Goal: Task Accomplishment & Management: Complete application form

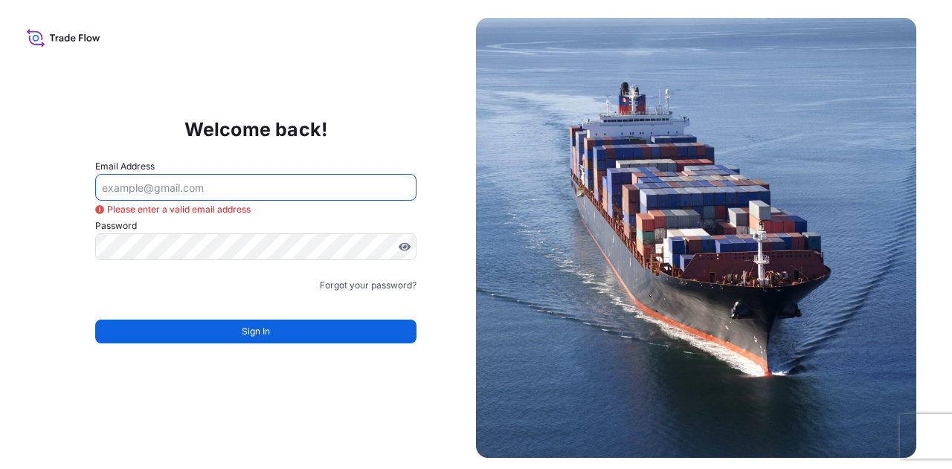
paste input "pooja.bhagat@jswinternational.com"
type input "pooja.bhagat@jswinternational.com"
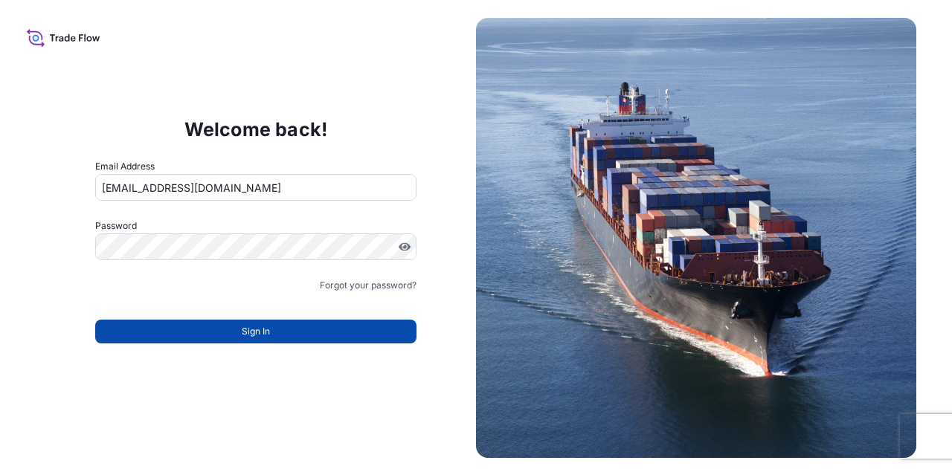
click at [273, 334] on button "Sign In" at bounding box center [256, 332] width 322 height 24
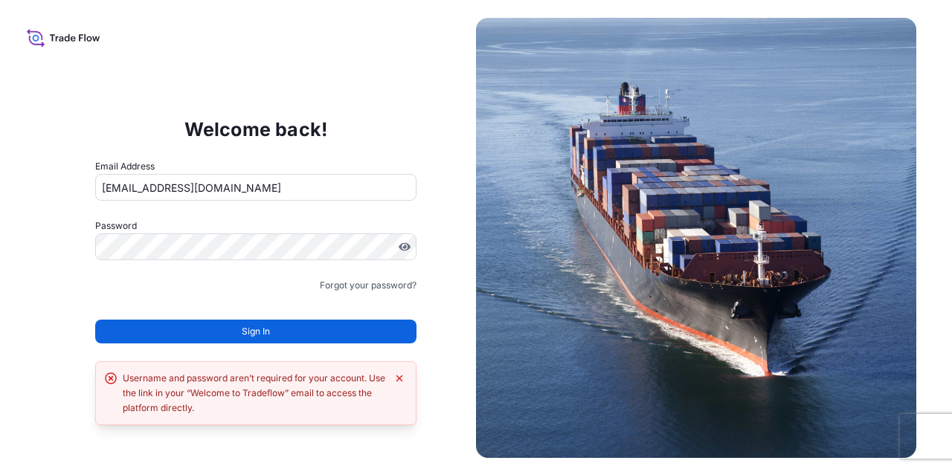
click at [273, 334] on button "Sign In" at bounding box center [256, 332] width 322 height 24
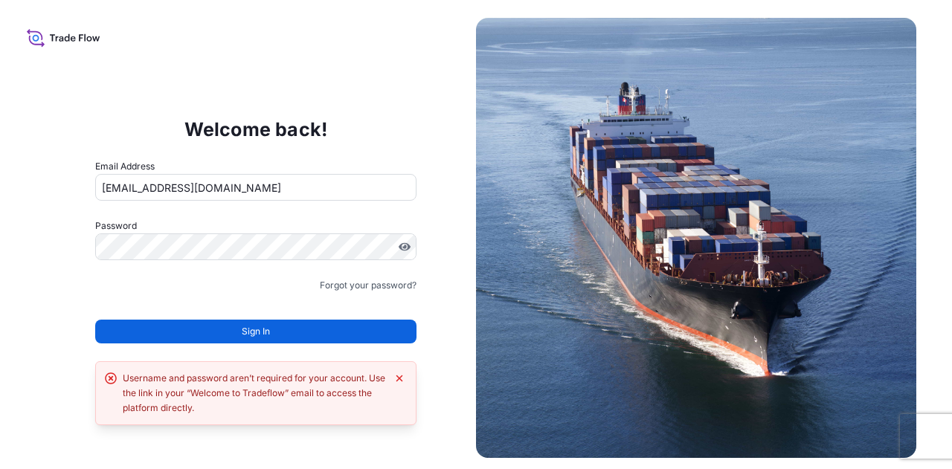
click at [273, 334] on button "Sign In" at bounding box center [256, 332] width 322 height 24
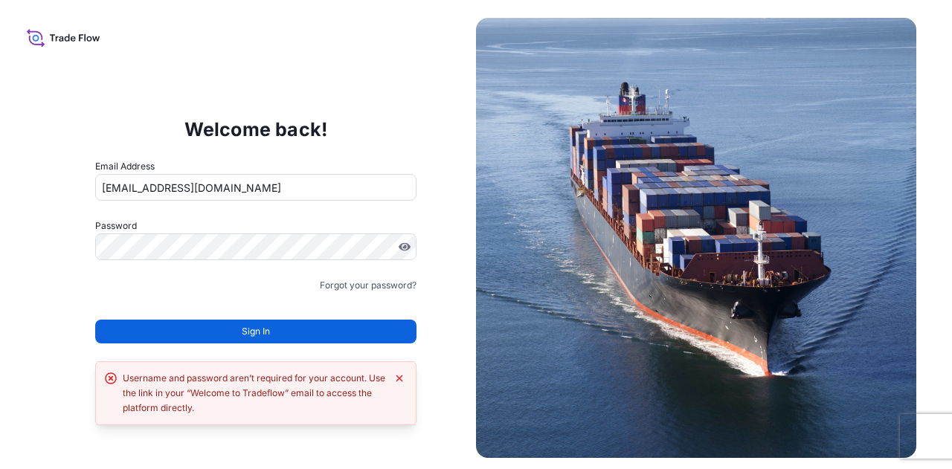
click at [273, 334] on button "Sign In" at bounding box center [256, 332] width 322 height 24
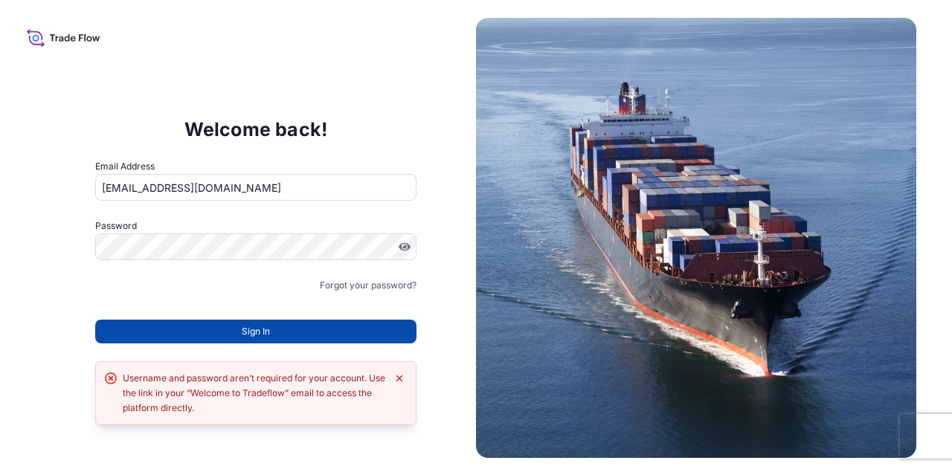
click at [317, 334] on button "Sign In" at bounding box center [256, 332] width 322 height 24
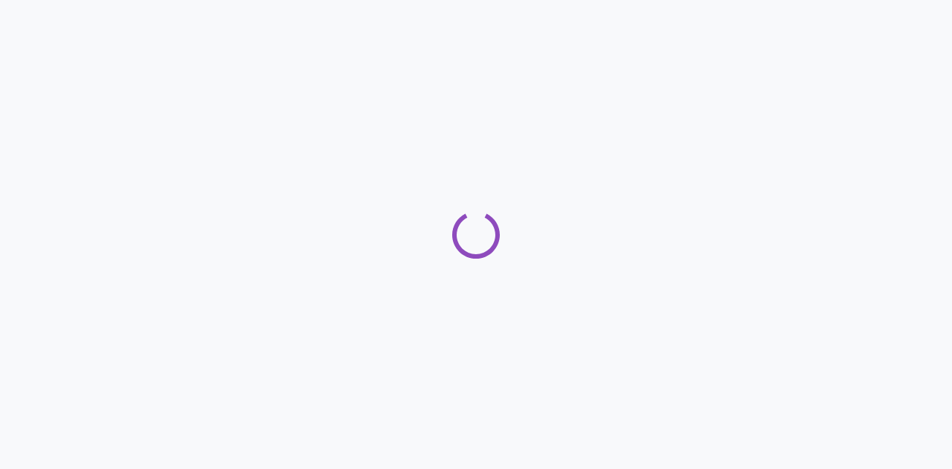
click at [614, 281] on div at bounding box center [476, 234] width 952 height 469
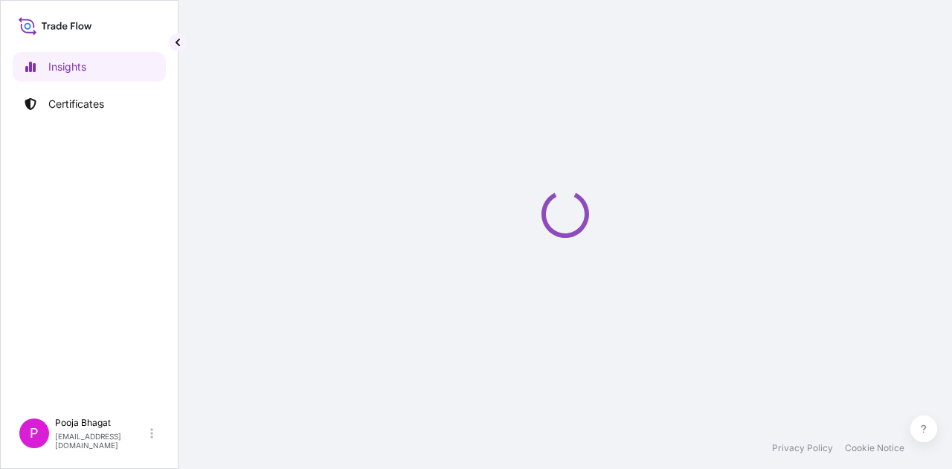
select select "2025"
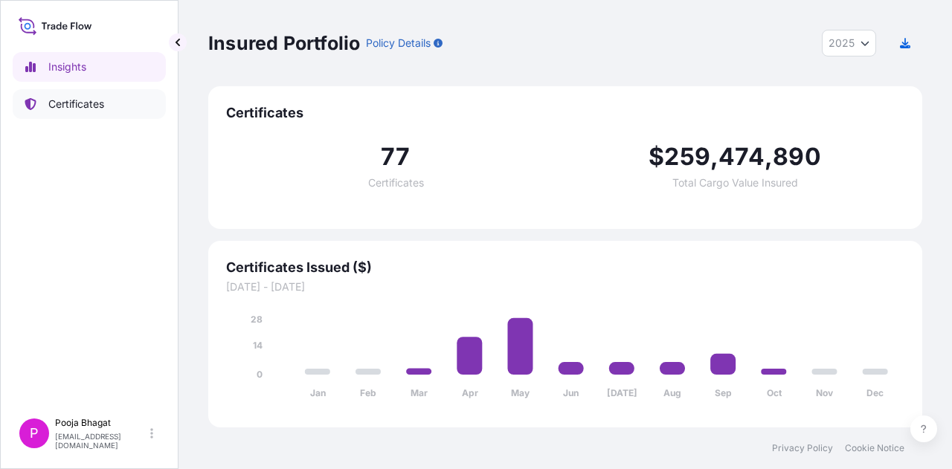
click at [94, 109] on p "Certificates" at bounding box center [76, 104] width 56 height 15
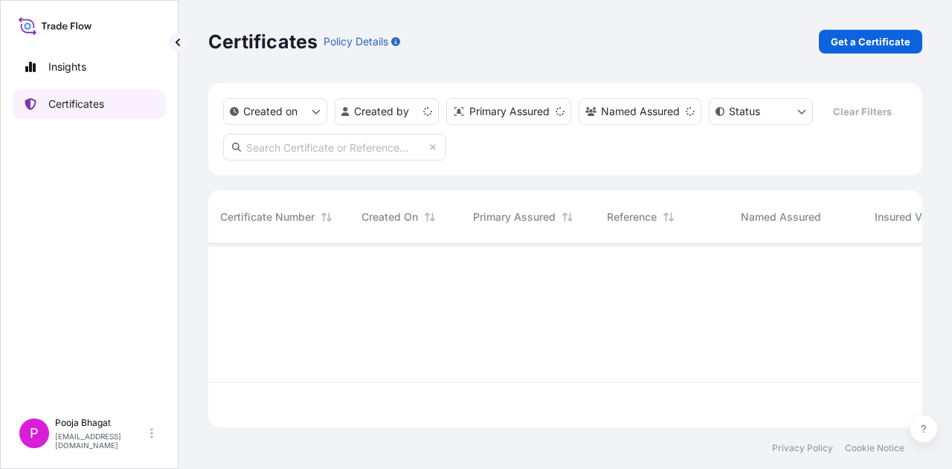
scroll to position [181, 702]
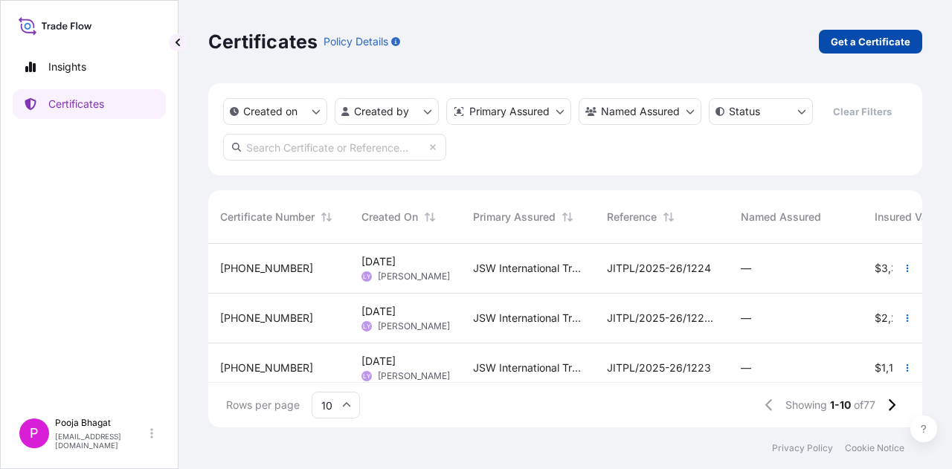
click at [874, 44] on p "Get a Certificate" at bounding box center [870, 41] width 80 height 15
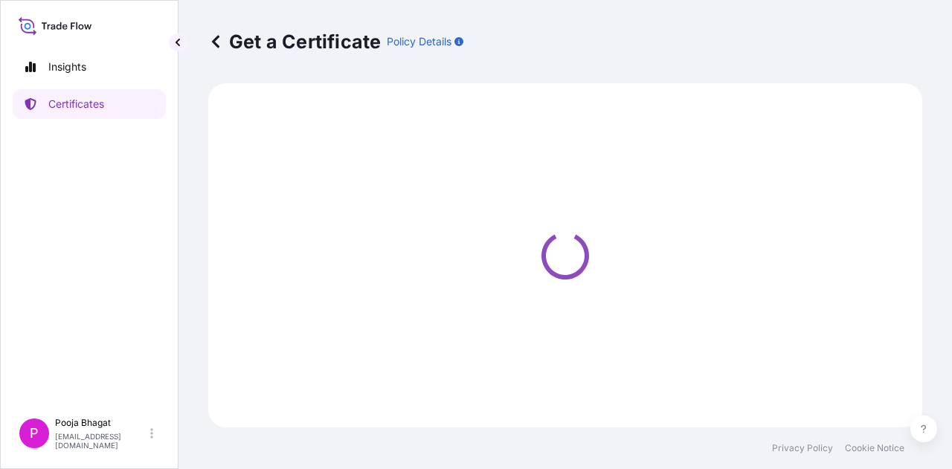
select select "Sea"
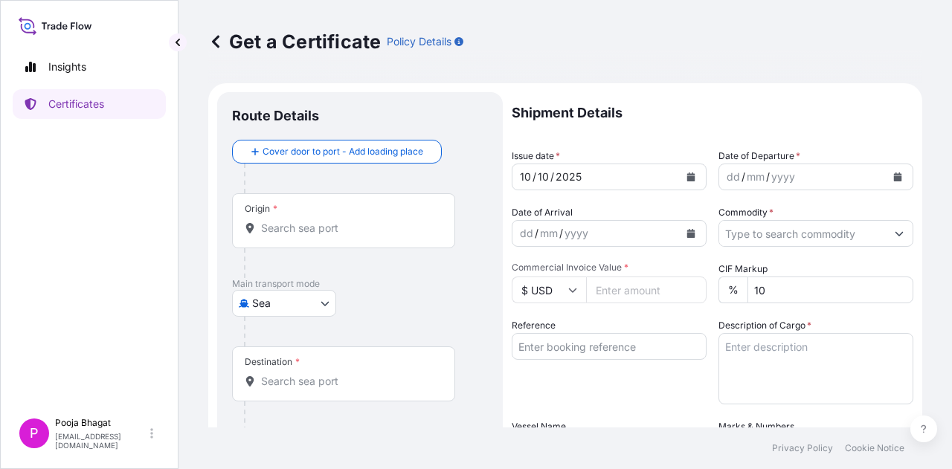
click at [311, 216] on div "Origin *" at bounding box center [343, 220] width 223 height 55
click at [311, 221] on input "Origin *" at bounding box center [348, 228] width 175 height 15
click at [376, 331] on div at bounding box center [366, 332] width 244 height 30
click at [308, 379] on input "Destination *" at bounding box center [348, 381] width 175 height 15
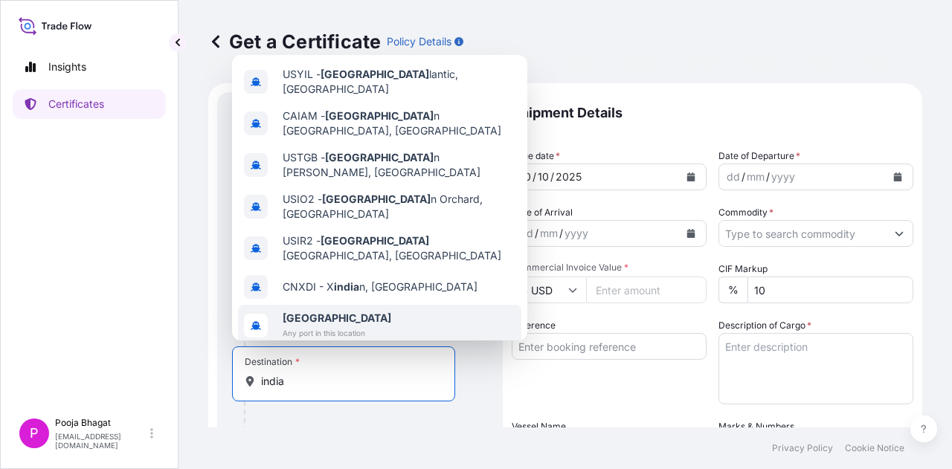
click at [387, 305] on div "India Any port in this location" at bounding box center [379, 326] width 283 height 42
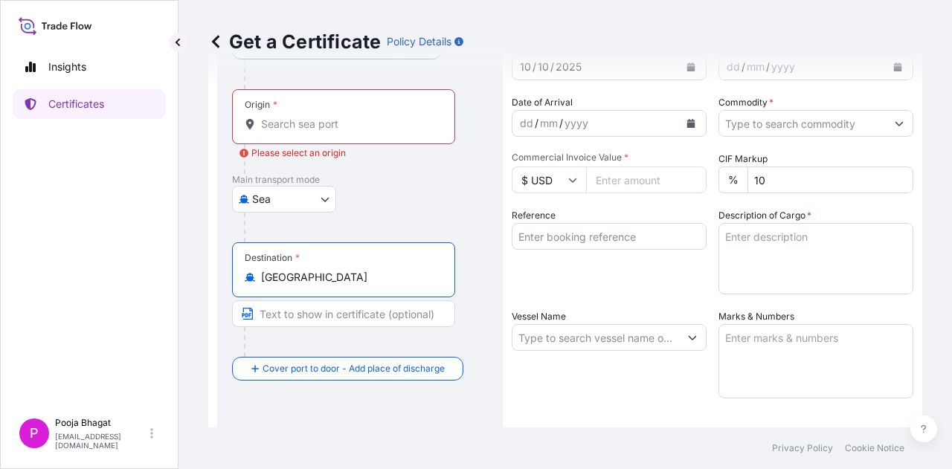
scroll to position [115, 0]
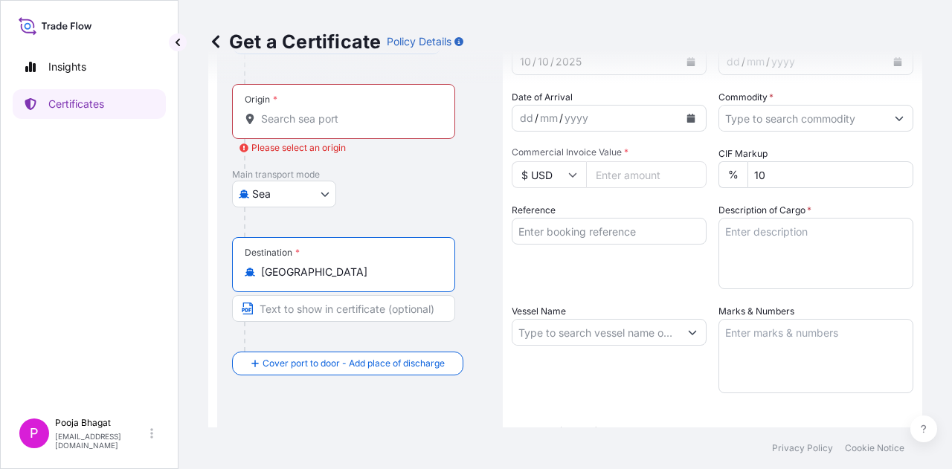
type input "India"
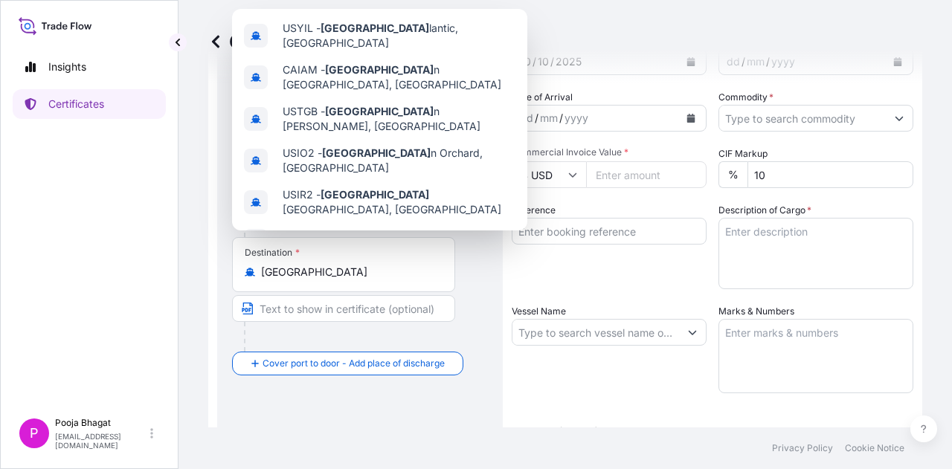
click at [482, 404] on div "Route Details Reset Route Details Cover door to port - Add loading place Place …" at bounding box center [360, 324] width 256 height 664
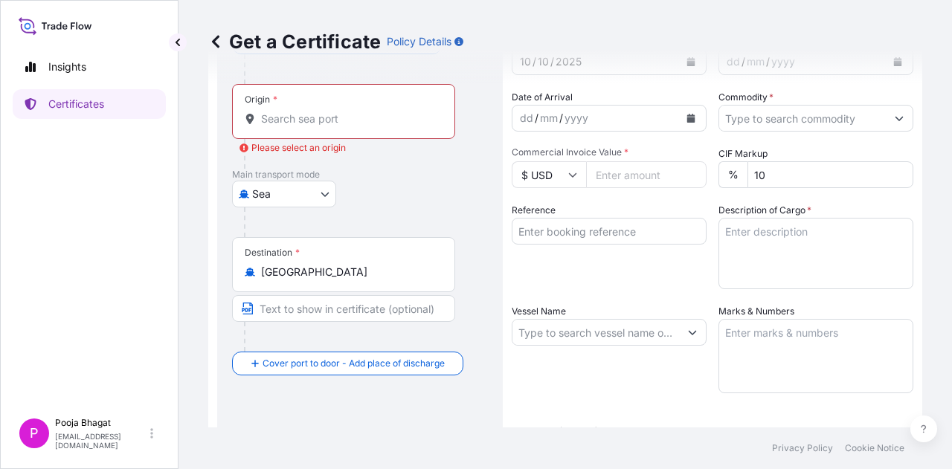
click at [311, 130] on div "Origin *" at bounding box center [343, 111] width 223 height 55
click at [311, 126] on input "Origin * Please select an origin" at bounding box center [348, 119] width 175 height 15
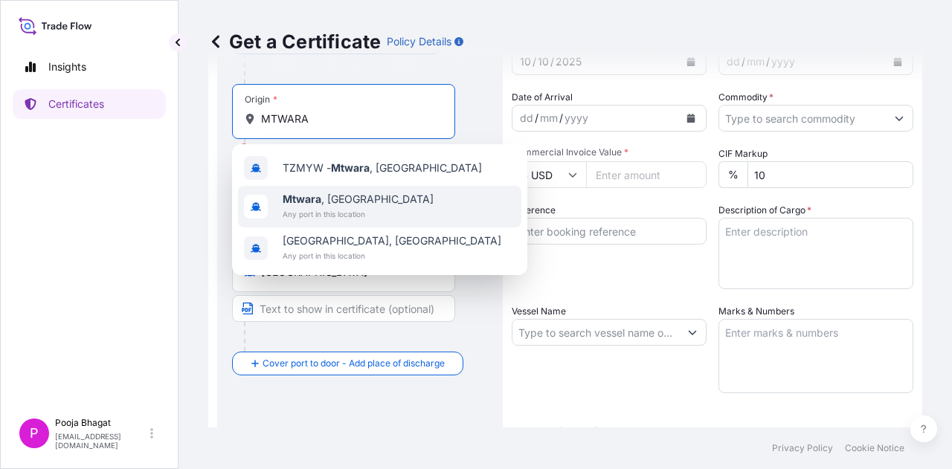
click at [400, 207] on div "Mtwara , Tanzania Any port in this location" at bounding box center [379, 207] width 283 height 42
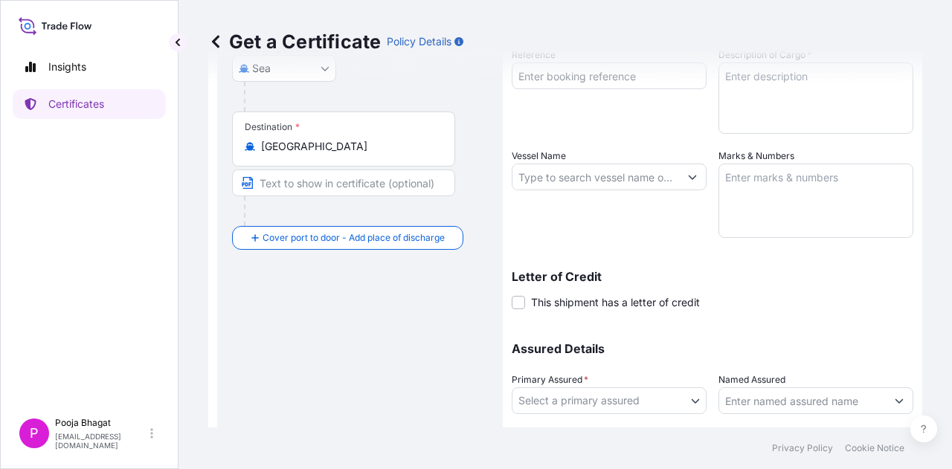
scroll to position [274, 0]
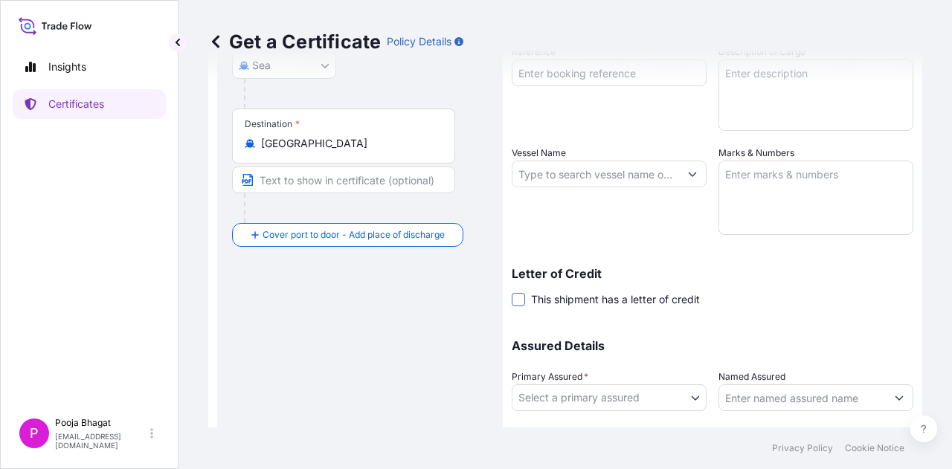
type input "Mtwara, Tanzania"
click at [517, 298] on span at bounding box center [517, 299] width 13 height 13
click at [511, 291] on input "This shipment has a letter of credit" at bounding box center [511, 291] width 0 height 0
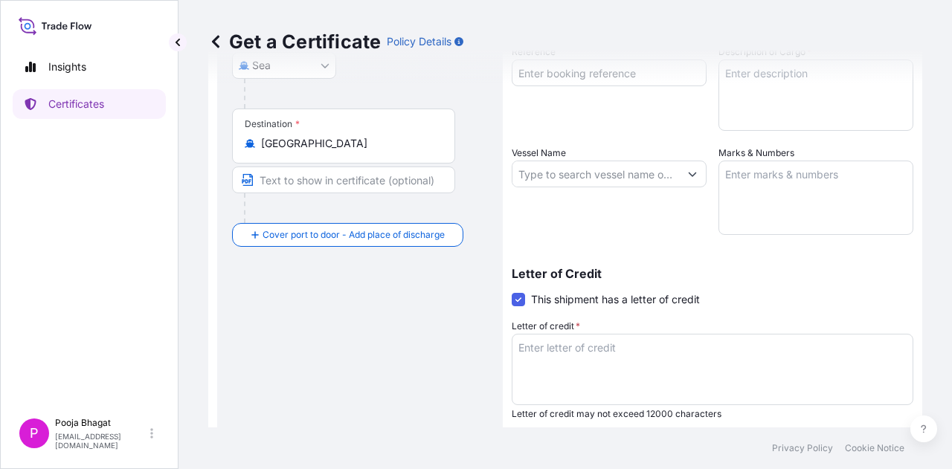
click at [517, 298] on span at bounding box center [517, 299] width 13 height 13
click at [511, 291] on input "This shipment has a letter of credit" at bounding box center [511, 291] width 0 height 0
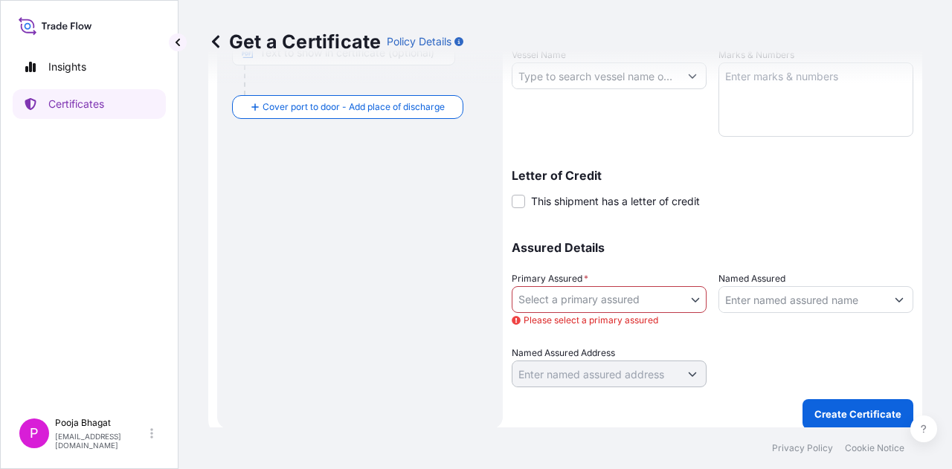
scroll to position [411, 0]
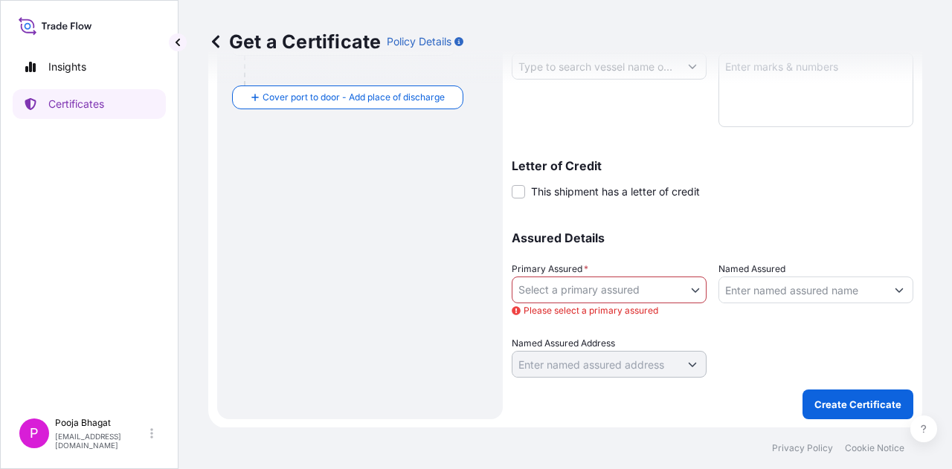
click at [524, 197] on label "This shipment has a letter of credit" at bounding box center [605, 192] width 188 height 16
click at [511, 184] on input "This shipment has a letter of credit" at bounding box center [511, 184] width 0 height 0
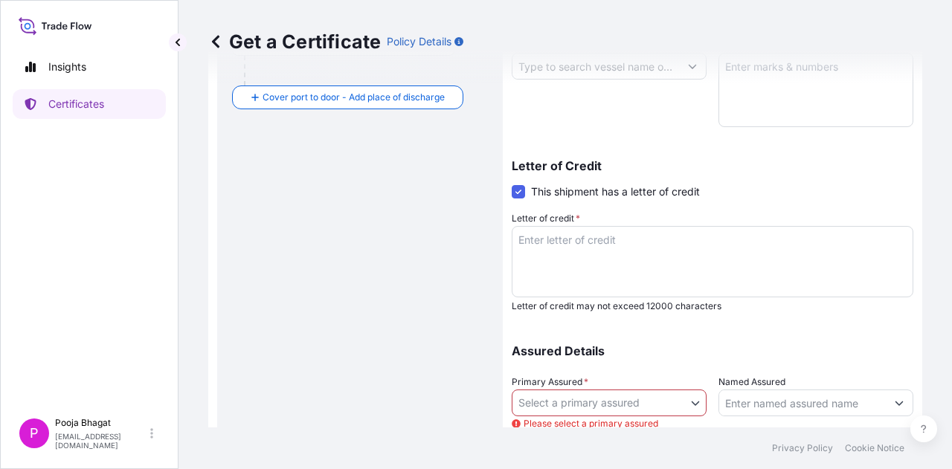
click at [522, 196] on span at bounding box center [517, 191] width 13 height 13
click at [511, 184] on input "This shipment has a letter of credit" at bounding box center [511, 184] width 0 height 0
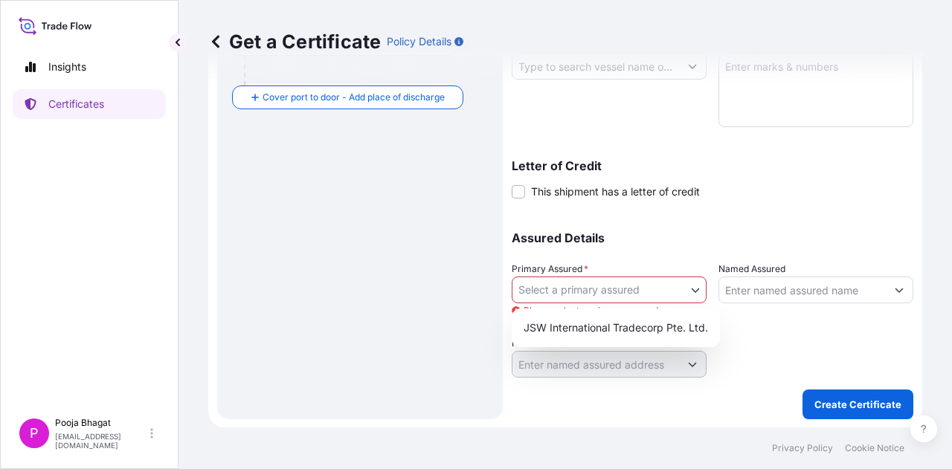
click at [654, 286] on body "Insights Certificates P Pooja Bhagat pooja.bhagat@jswinternational.com Get a Ce…" at bounding box center [476, 234] width 952 height 469
click at [674, 326] on div "JSW International Tradecorp Pte. Ltd." at bounding box center [615, 327] width 196 height 27
select select "32012"
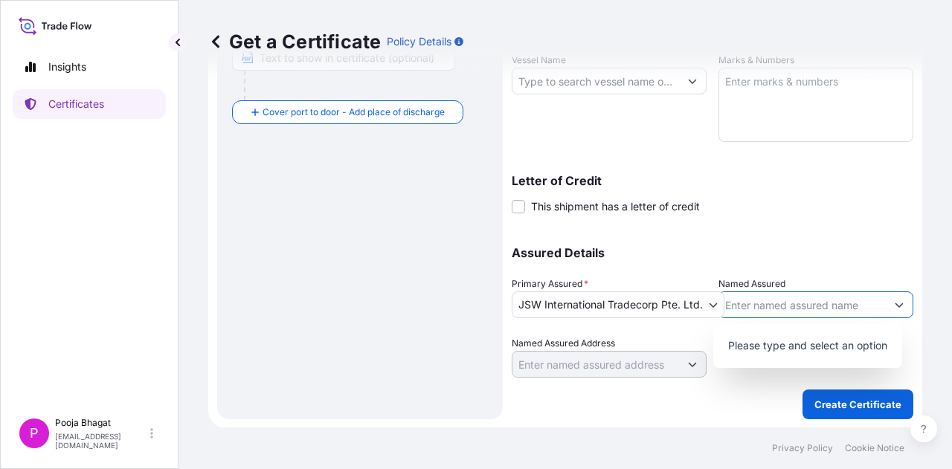
click at [894, 308] on icon "Show suggestions" at bounding box center [898, 304] width 9 height 9
click at [742, 407] on div "Shipment Details Issue date * 10 / 10 / 2025 Date of Departure * dd / mm / yyyy…" at bounding box center [711, 57] width 401 height 723
click at [855, 308] on input "Named Assured" at bounding box center [802, 304] width 167 height 27
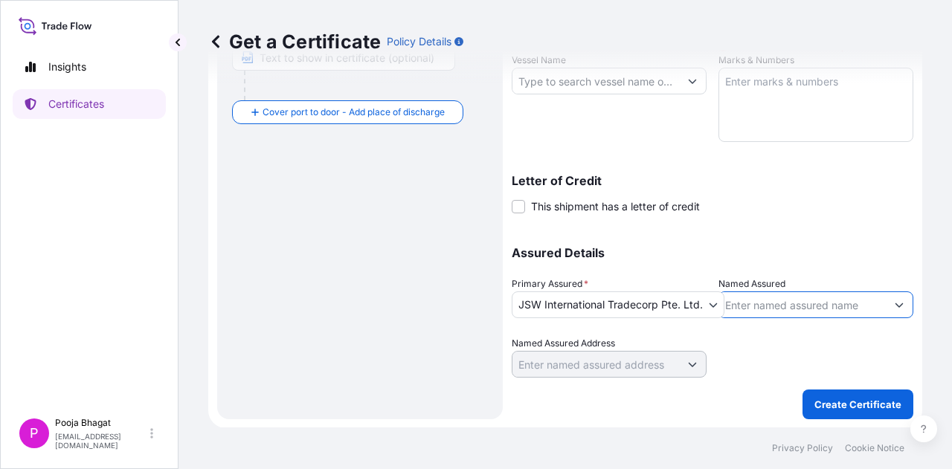
click at [897, 304] on button "Show suggestions" at bounding box center [898, 304] width 27 height 27
click at [808, 298] on input "Named Assured" at bounding box center [802, 304] width 167 height 27
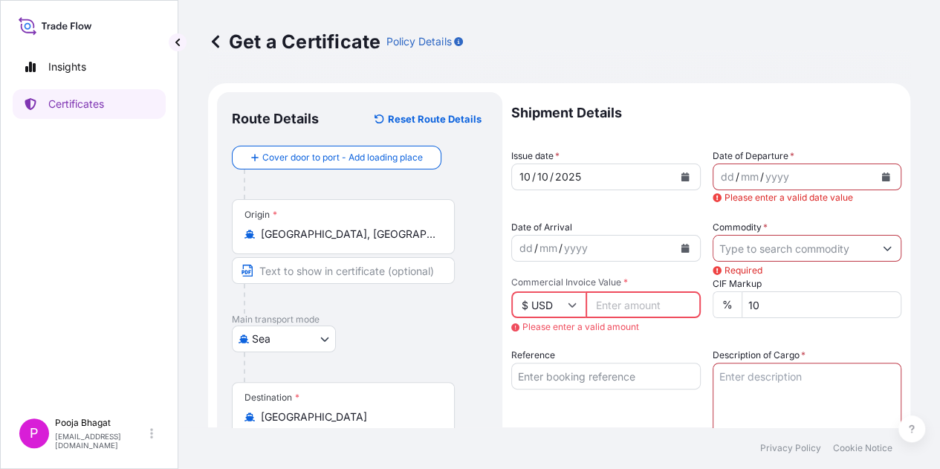
click at [332, 265] on input "Text to appear on certificate" at bounding box center [343, 270] width 223 height 27
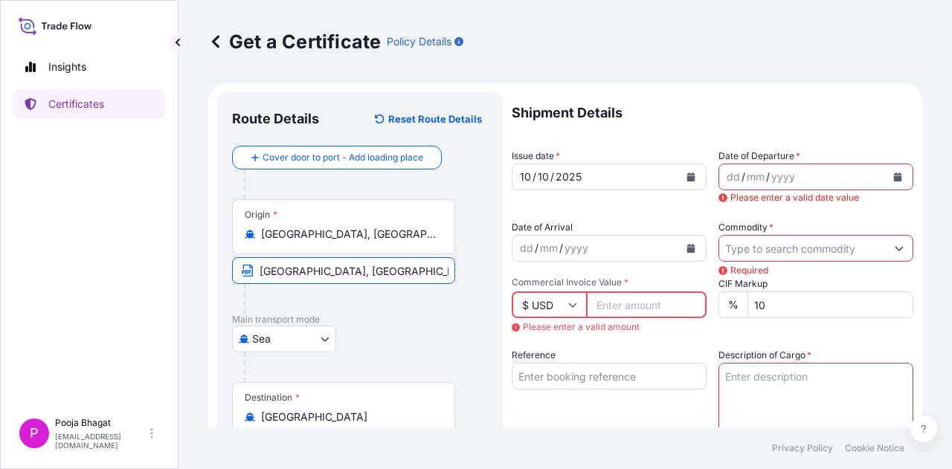
type input "MTWARA PORT, TANZANIA"
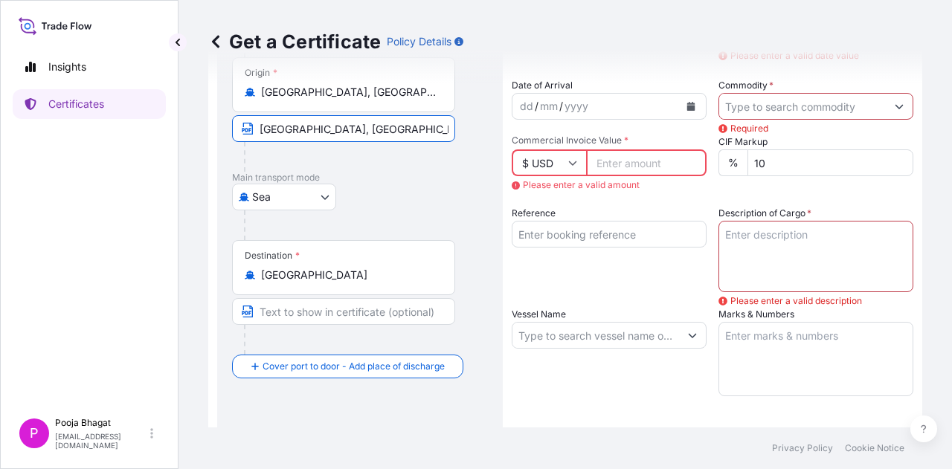
scroll to position [172, 0]
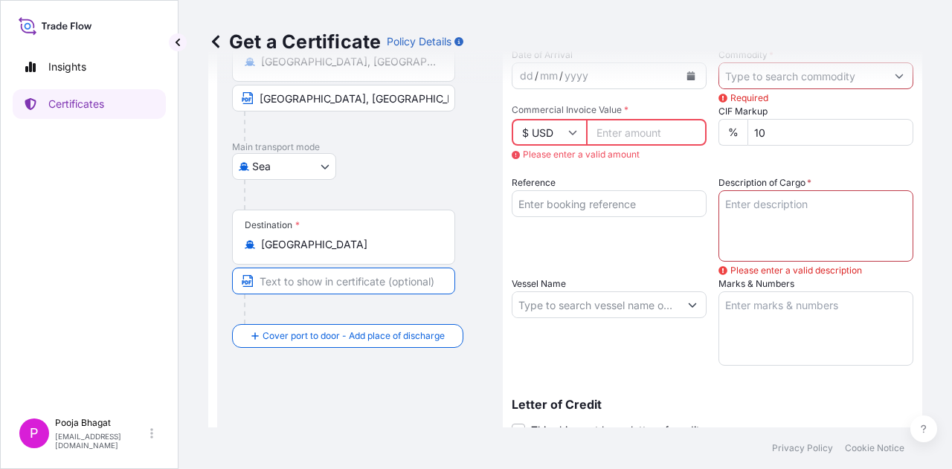
click at [316, 271] on input "Text to appear on certificate" at bounding box center [343, 281] width 223 height 27
type input "ANY PORT (S), INDIA"
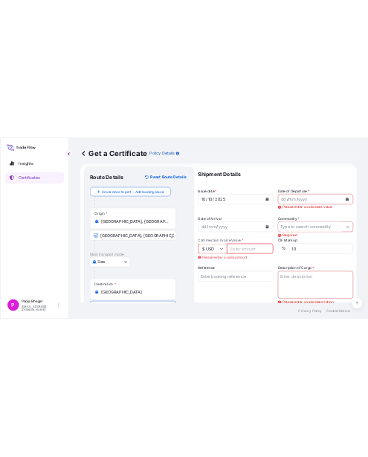
scroll to position [0, 0]
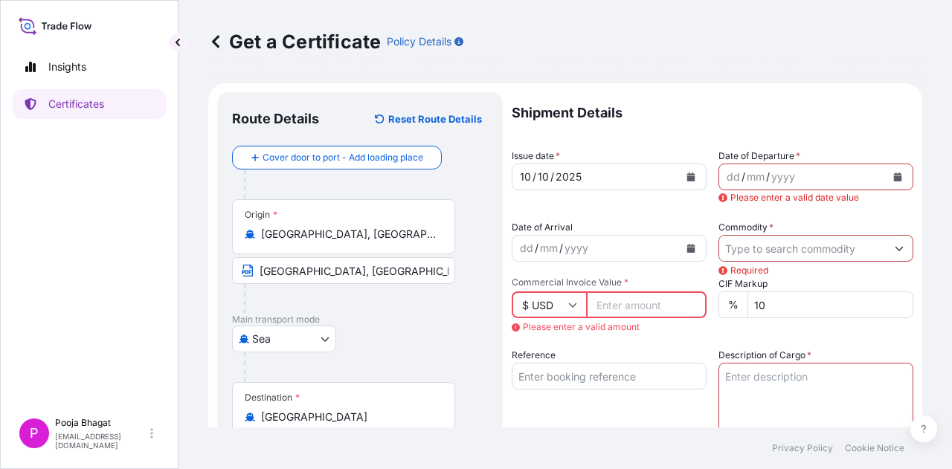
click at [644, 309] on input "Commercial Invoice Value *" at bounding box center [646, 304] width 120 height 27
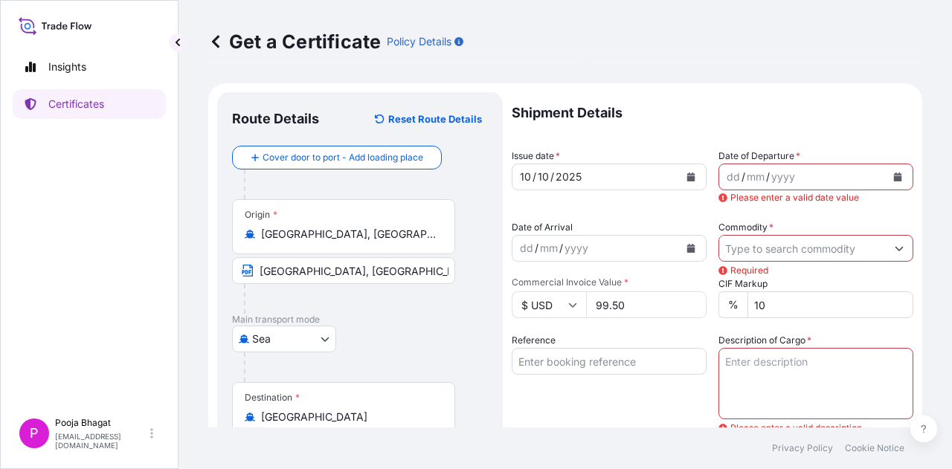
type input "99.50"
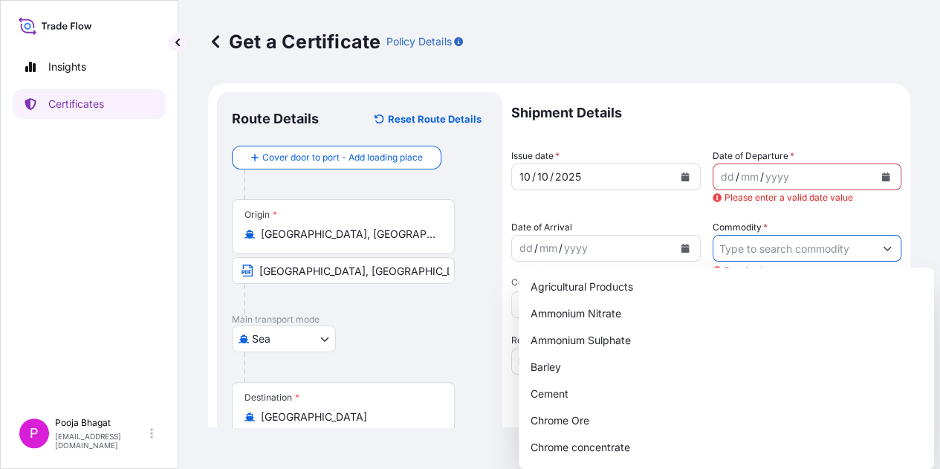
click at [870, 252] on div at bounding box center [808, 248] width 190 height 27
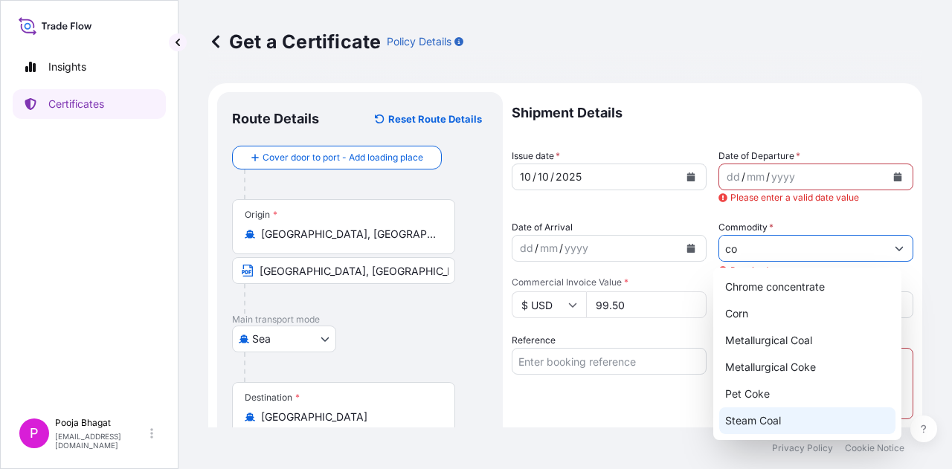
click at [827, 414] on div "Steam Coal" at bounding box center [807, 420] width 176 height 27
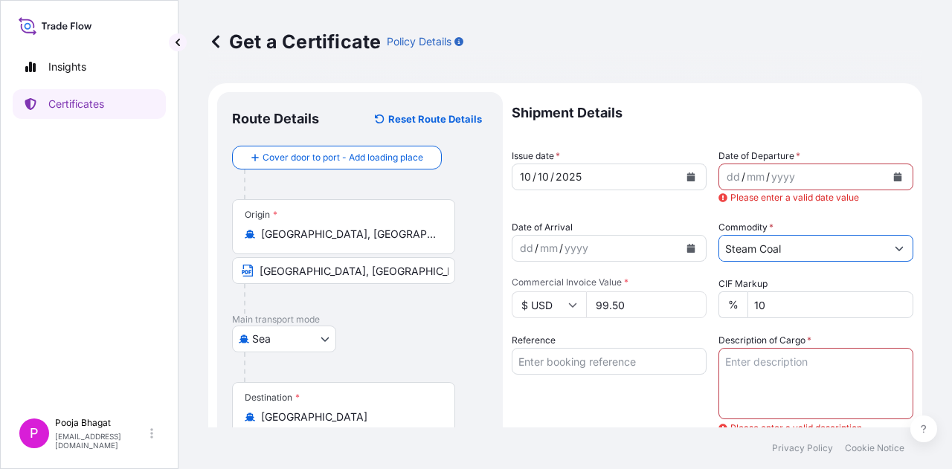
type input "Steam Coal"
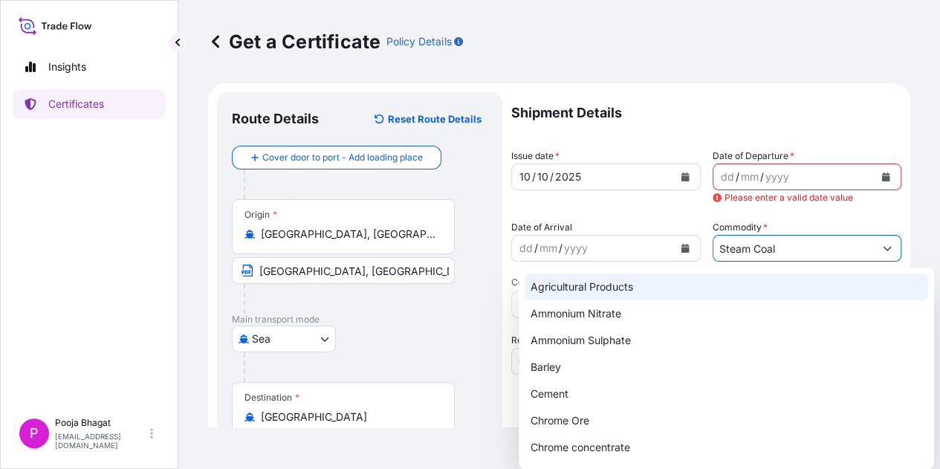
click at [879, 170] on button "Calendar" at bounding box center [886, 177] width 24 height 24
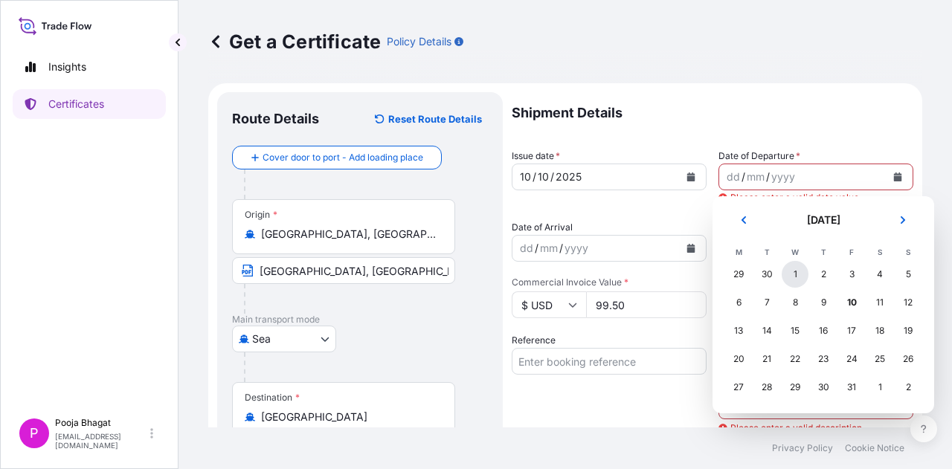
click at [792, 270] on div "1" at bounding box center [794, 274] width 27 height 27
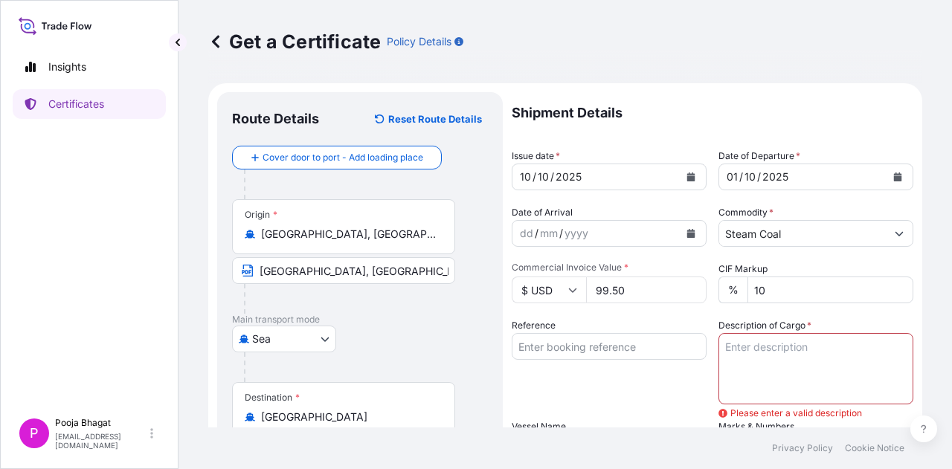
click at [569, 286] on icon at bounding box center [572, 289] width 9 height 9
click at [631, 289] on input "99.50" at bounding box center [646, 290] width 120 height 27
type input "9"
type input "5853604"
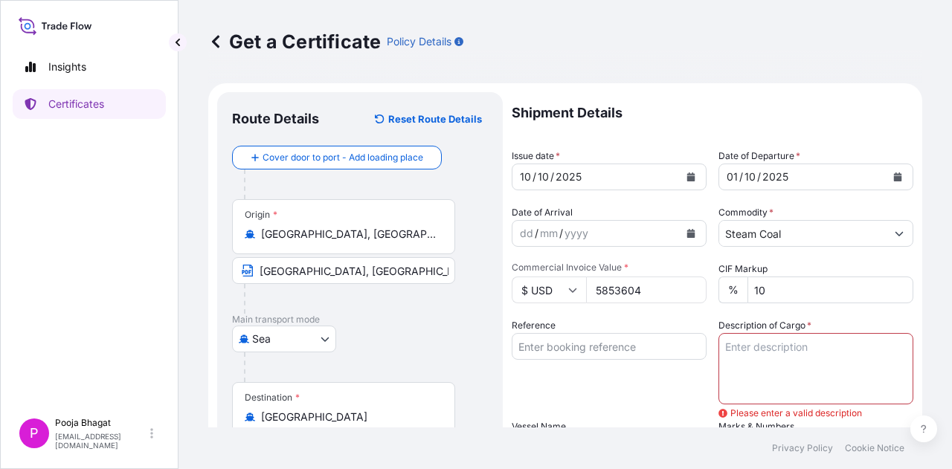
click at [674, 324] on div "Reference" at bounding box center [608, 361] width 195 height 86
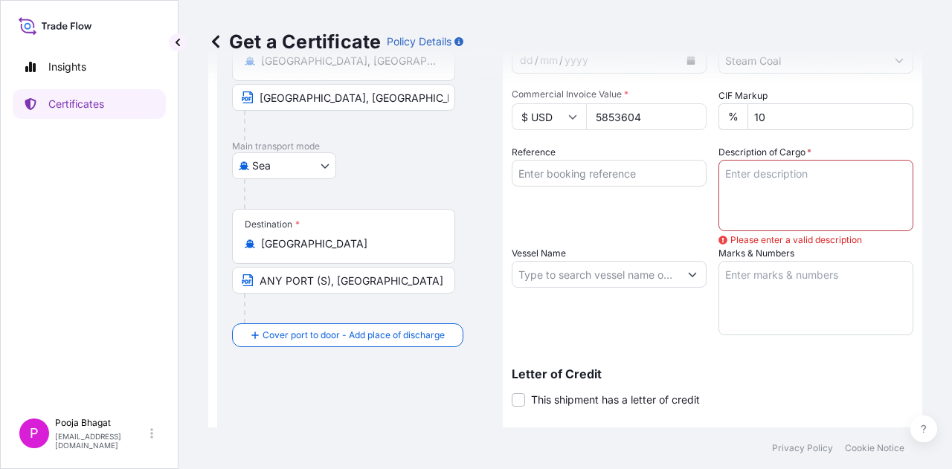
scroll to position [177, 0]
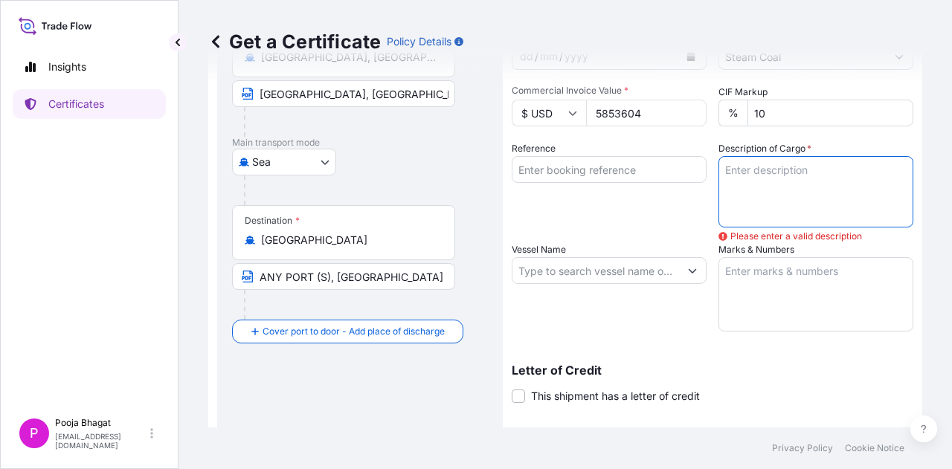
click at [781, 197] on textarea "Description of Cargo *" at bounding box center [815, 191] width 195 height 71
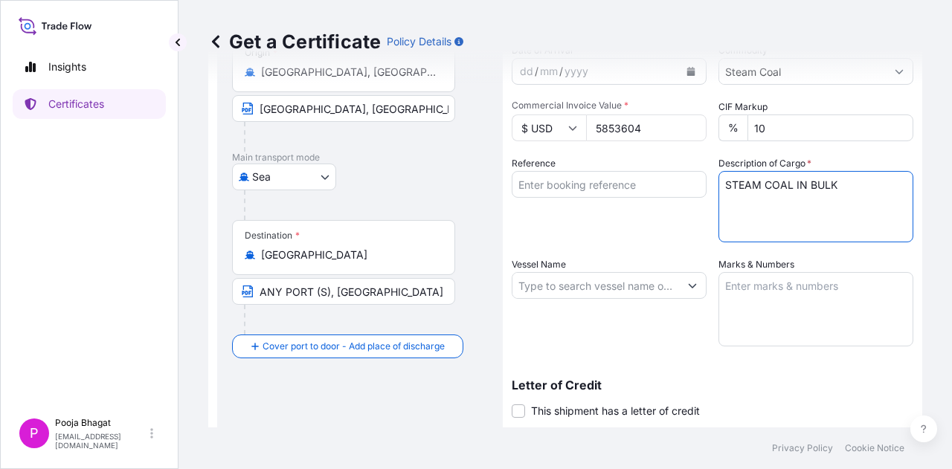
scroll to position [366, 0]
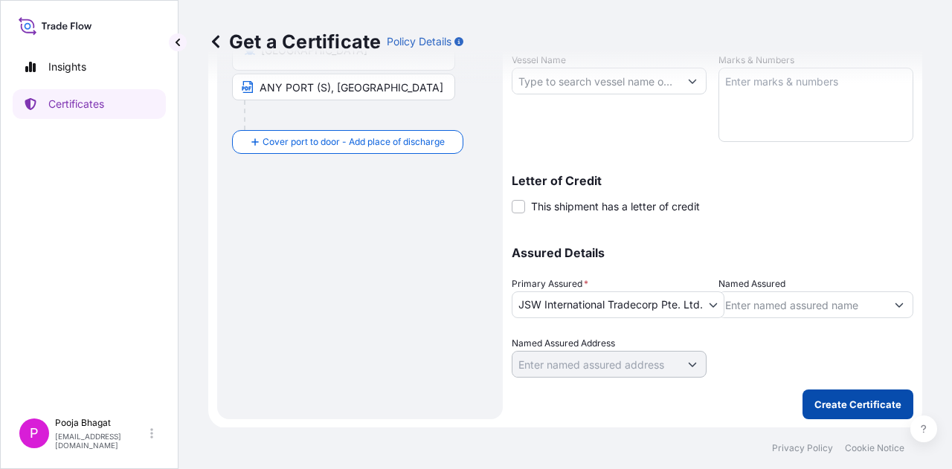
type textarea "STEAM COAL IN BULK"
click at [824, 408] on p "Create Certificate" at bounding box center [857, 404] width 87 height 15
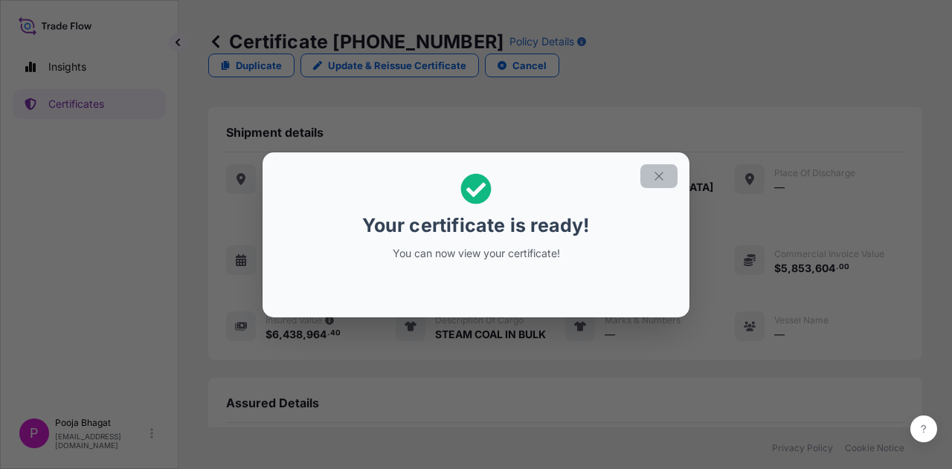
click at [653, 173] on icon "button" at bounding box center [658, 175] width 13 height 13
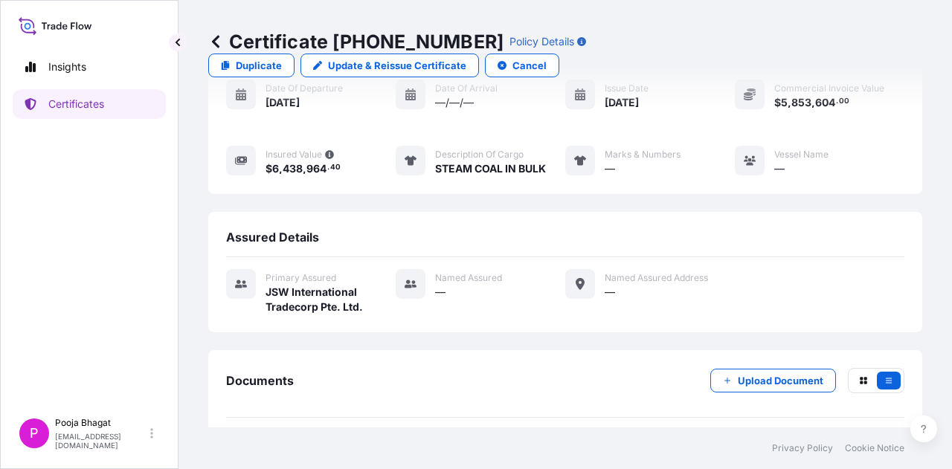
scroll to position [186, 0]
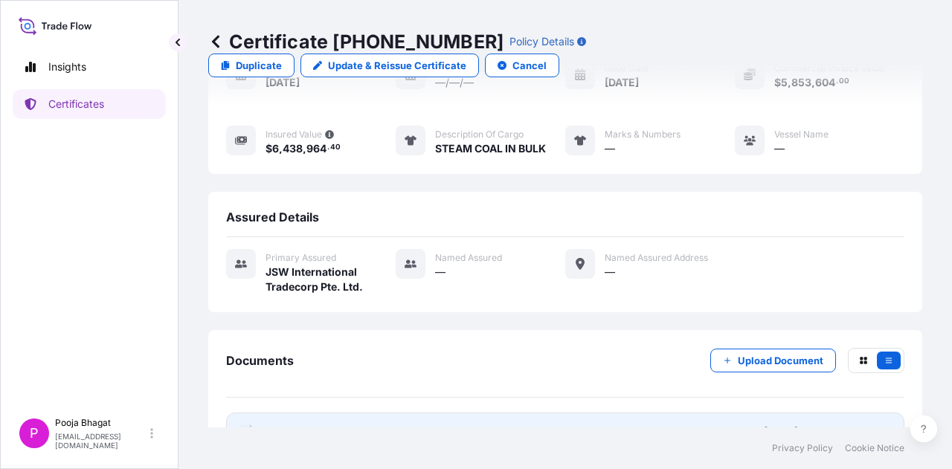
click at [487, 413] on link "PDF Certificate 2025-10-10T13:28:24.286880" at bounding box center [565, 432] width 678 height 39
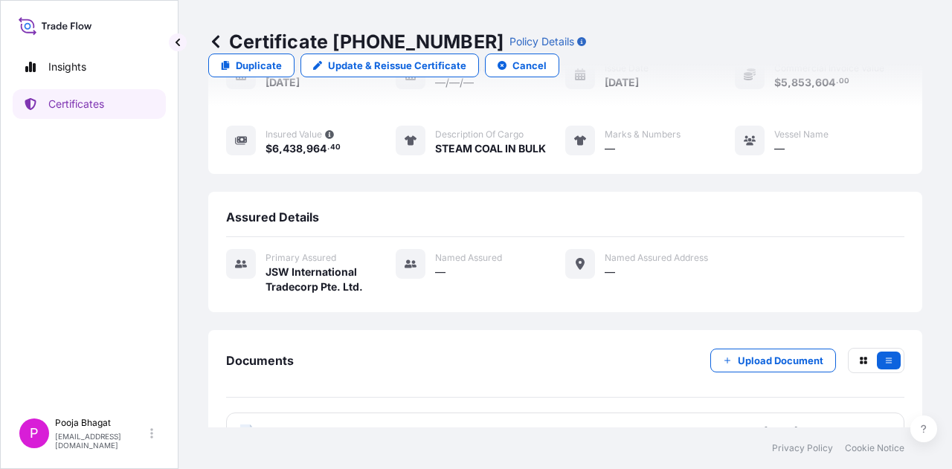
click at [214, 42] on icon at bounding box center [215, 41] width 7 height 13
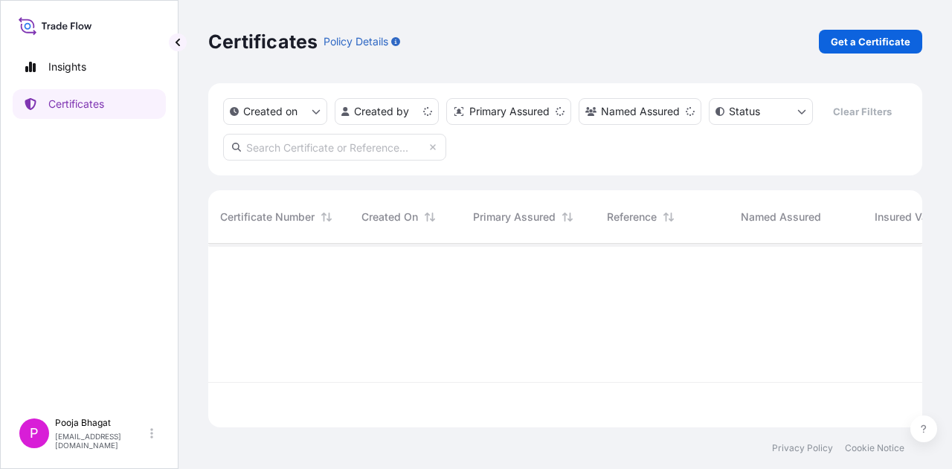
scroll to position [181, 702]
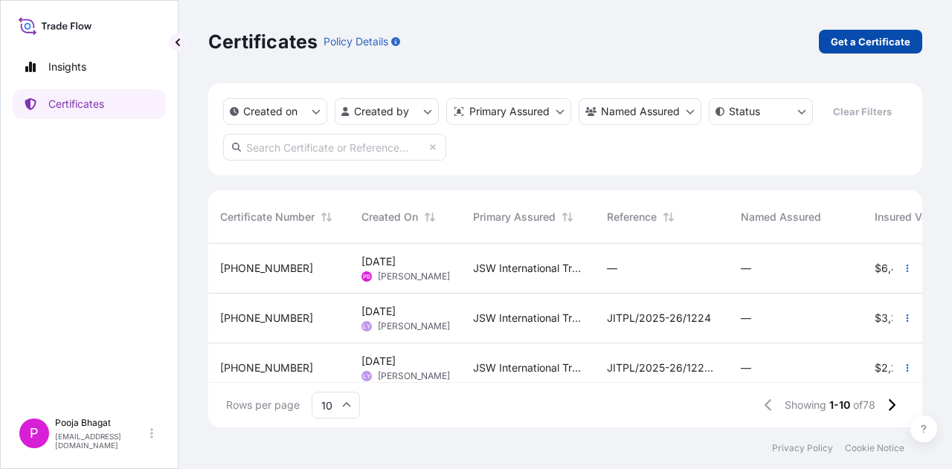
click at [872, 39] on p "Get a Certificate" at bounding box center [870, 41] width 80 height 15
select select "Sea"
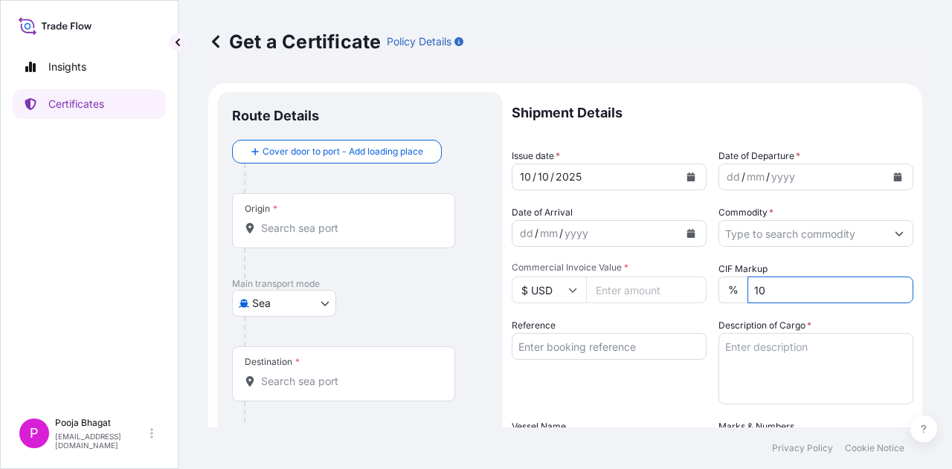
click at [767, 291] on input "10" at bounding box center [830, 290] width 166 height 27
type input "1"
type input "0"
click at [810, 313] on div "Shipment Details Issue date * 10 / 10 / 2025 Date of Departure * dd / mm / yyyy…" at bounding box center [711, 418] width 401 height 652
click at [214, 37] on icon at bounding box center [215, 41] width 15 height 15
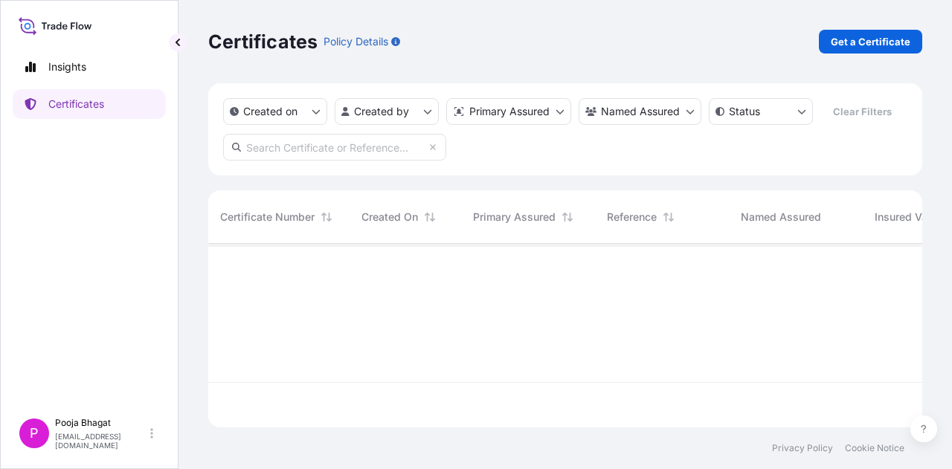
scroll to position [181, 702]
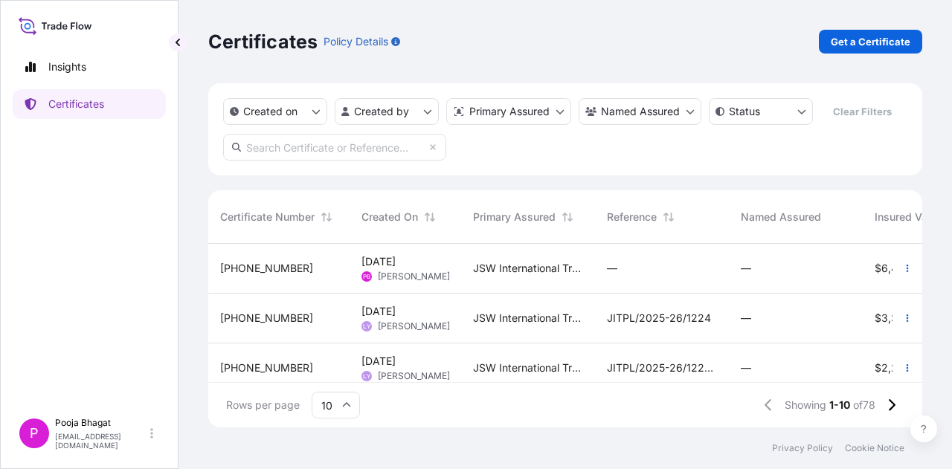
click at [395, 266] on span "10 Oct 2025" at bounding box center [378, 261] width 34 height 15
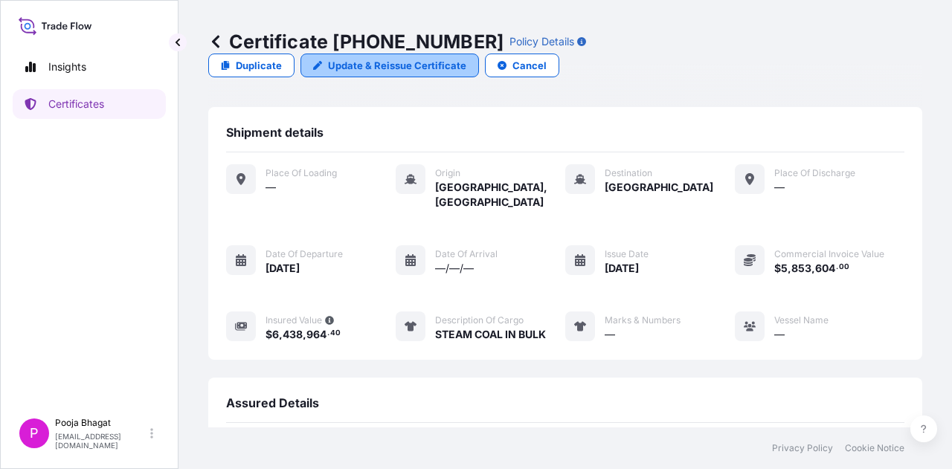
click at [466, 58] on p "Update & Reissue Certificate" at bounding box center [397, 65] width 138 height 15
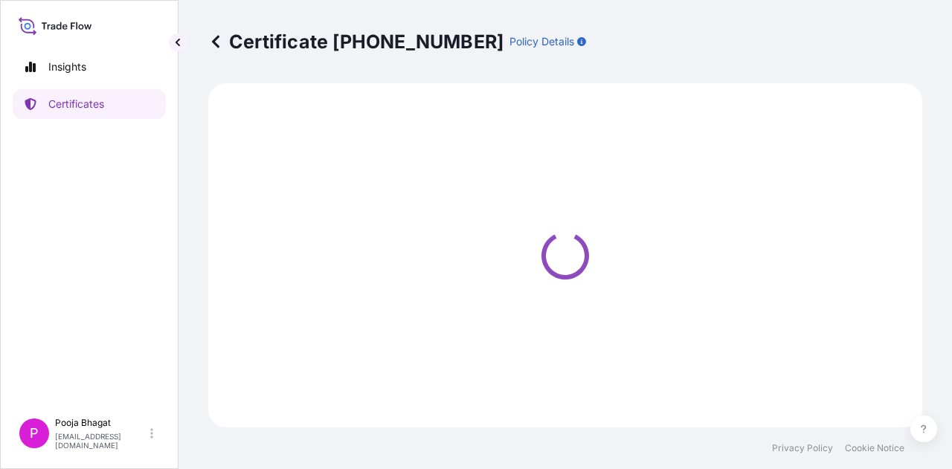
select select "Sea"
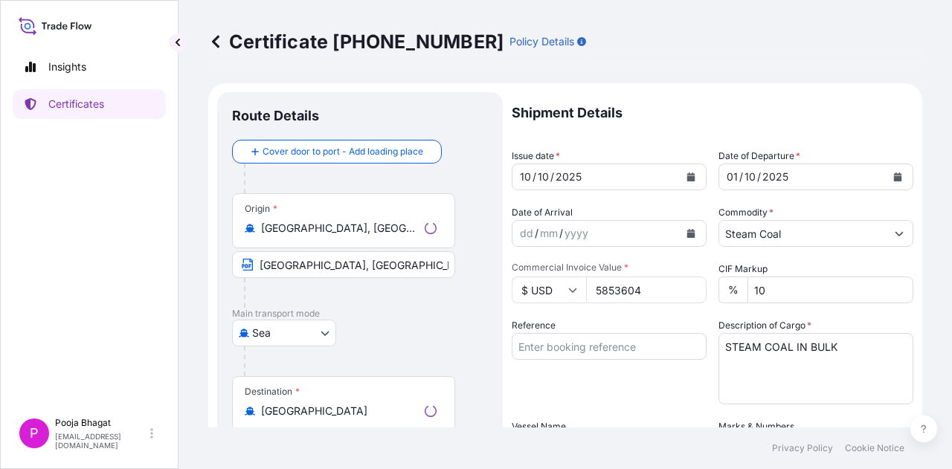
select select "32012"
click at [839, 286] on input "10" at bounding box center [830, 290] width 166 height 27
type input "1"
click at [709, 313] on div "Shipment Details Issue date * 10 / 10 / 2025 Date of Departure * 01 / 10 / 2025…" at bounding box center [711, 418] width 401 height 652
click at [784, 291] on input "10" at bounding box center [830, 290] width 166 height 27
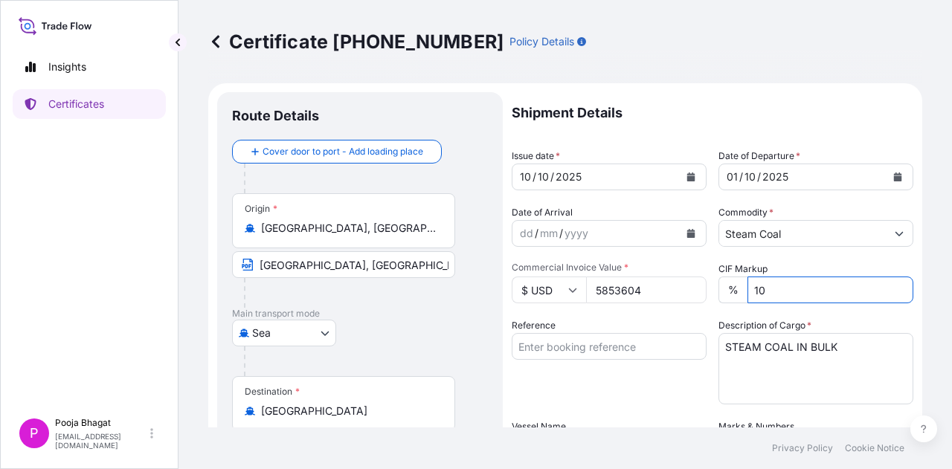
type input "1"
type input "0"
click at [926, 300] on div "Certificate 32012-80-1 Policy Details Route Details Cover door to port - Add lo…" at bounding box center [564, 213] width 773 height 427
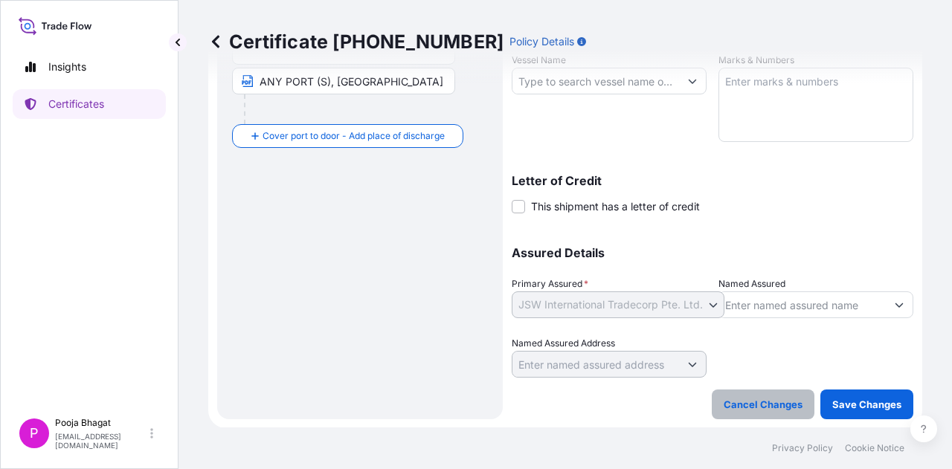
click at [782, 401] on p "Cancel Changes" at bounding box center [762, 404] width 79 height 15
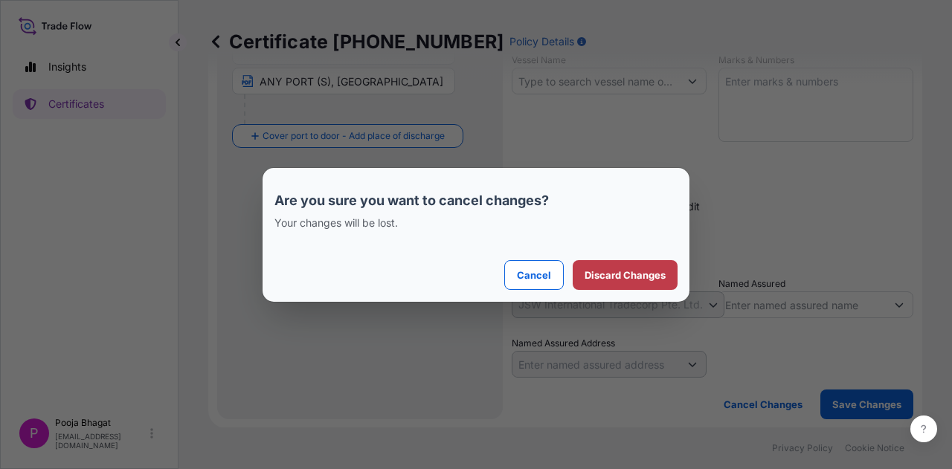
select select "Sea"
select select "32012"
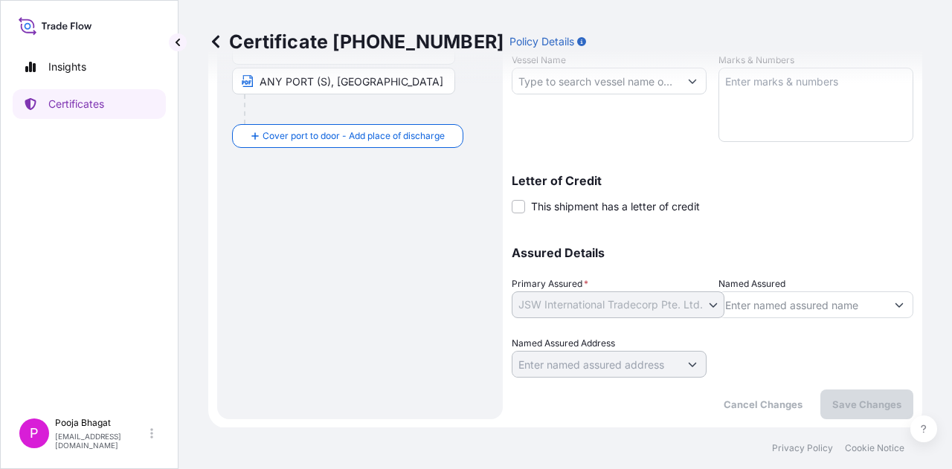
scroll to position [0, 0]
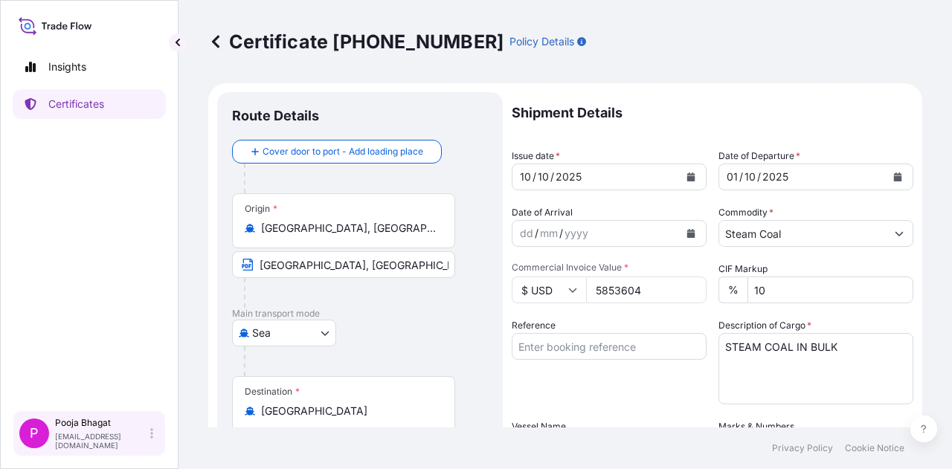
click at [156, 437] on div "Pooja Bhagat pooja.bhagat@jswinternational.com" at bounding box center [107, 433] width 104 height 33
